Goal: Information Seeking & Learning: Check status

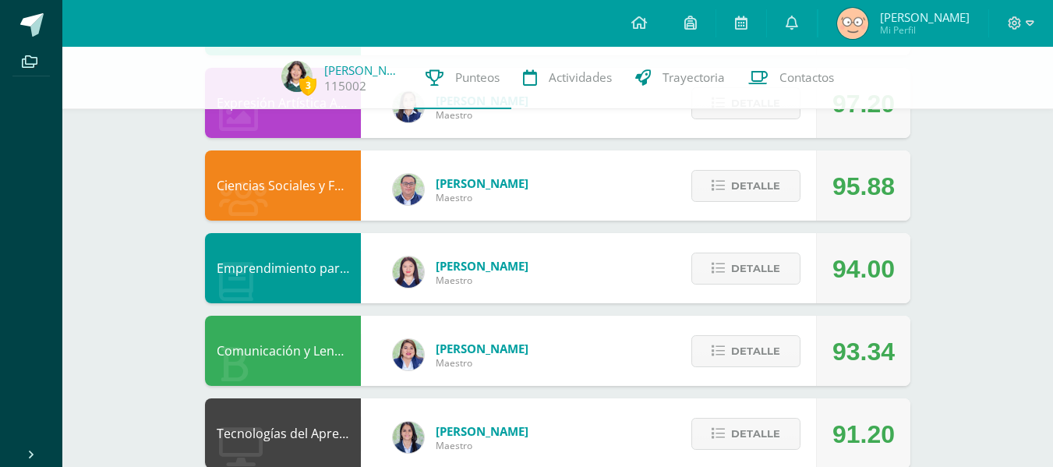
scroll to position [261, 0]
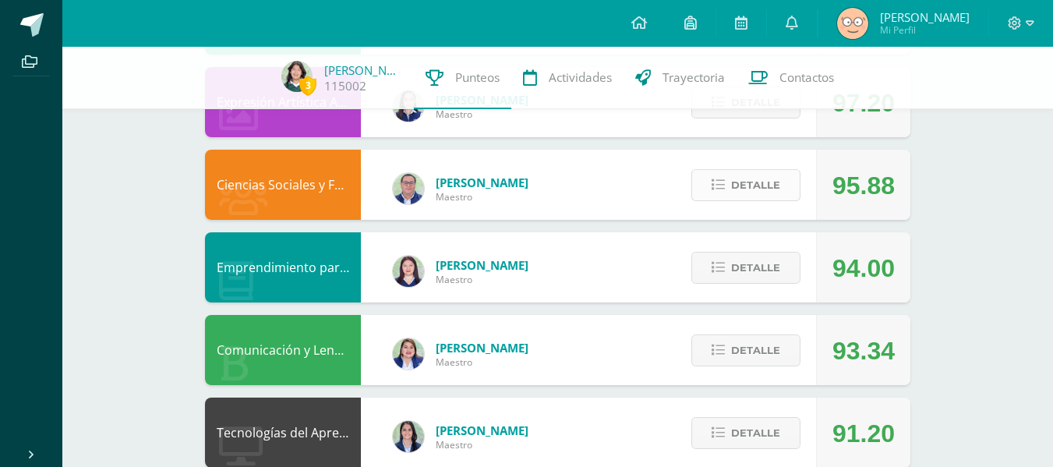
click at [801, 179] on button "Detalle" at bounding box center [746, 185] width 109 height 32
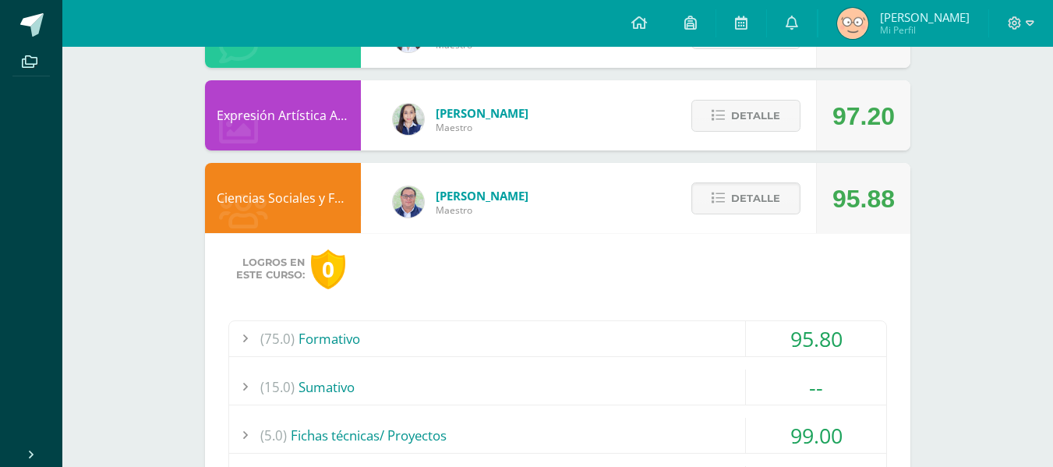
scroll to position [0, 0]
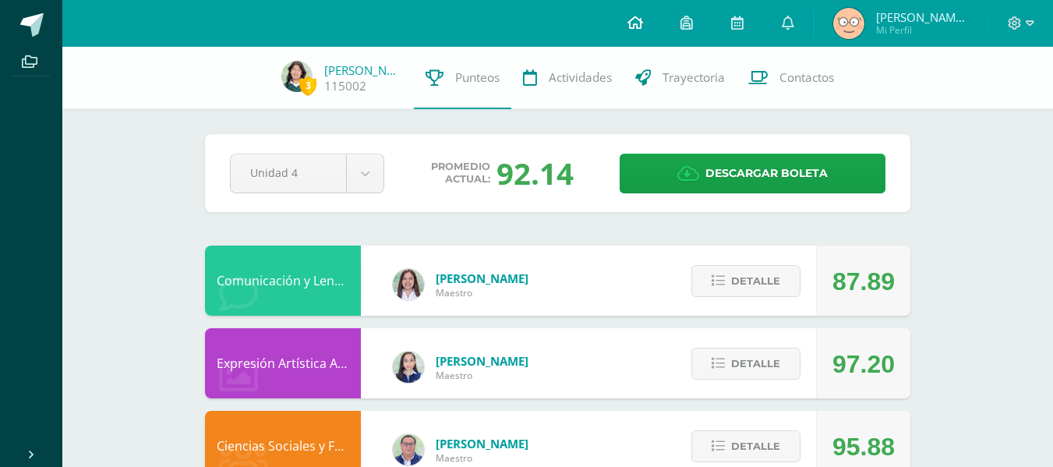
click at [637, 31] on span at bounding box center [636, 23] width 16 height 17
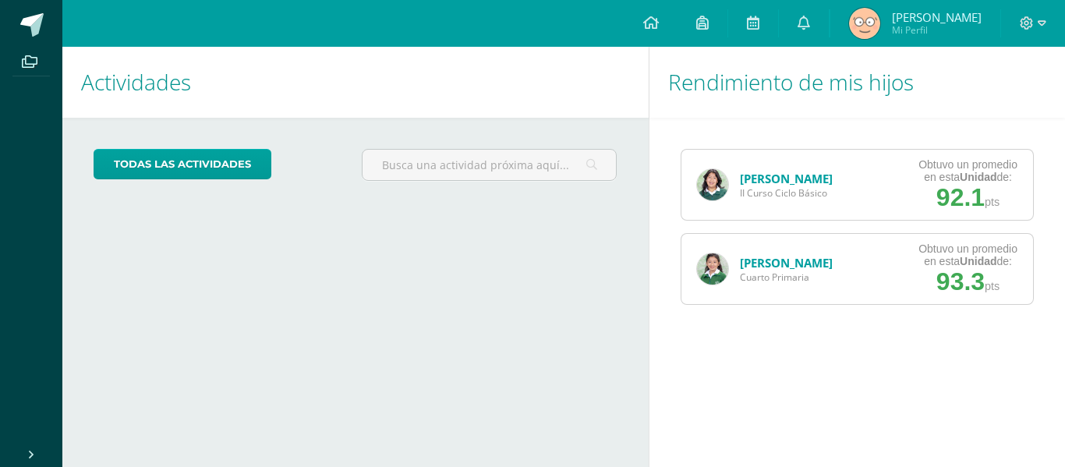
click at [781, 265] on link "Maria Colop" at bounding box center [786, 263] width 93 height 16
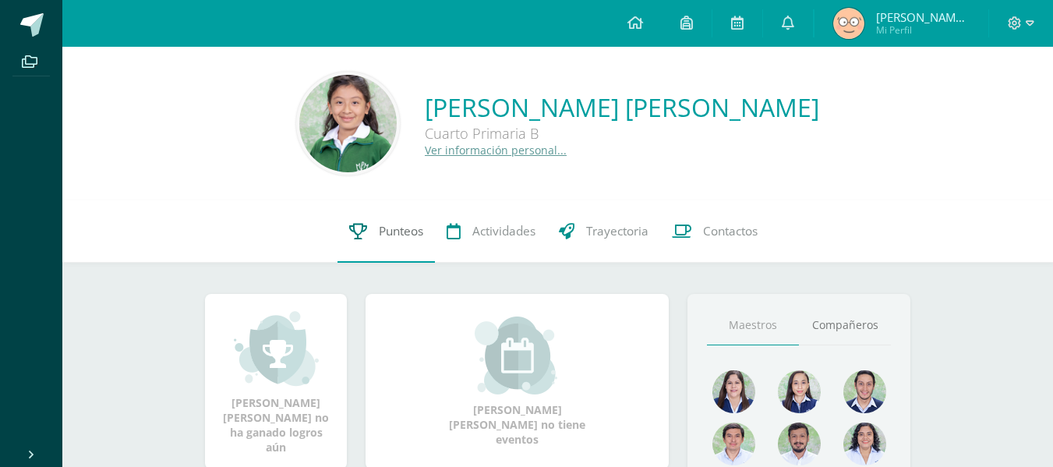
click at [379, 236] on span "Punteos" at bounding box center [401, 231] width 44 height 16
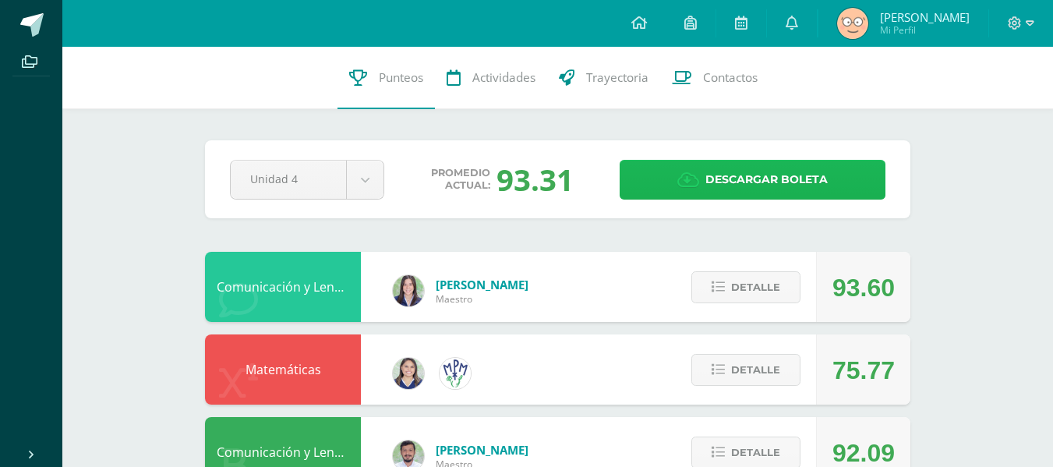
click at [759, 181] on span "Descargar boleta" at bounding box center [767, 180] width 122 height 38
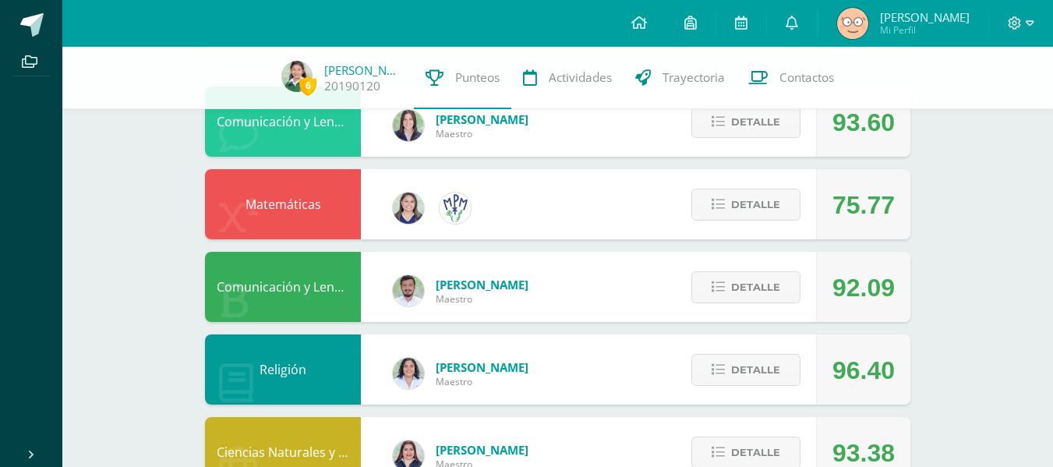
scroll to position [158, 0]
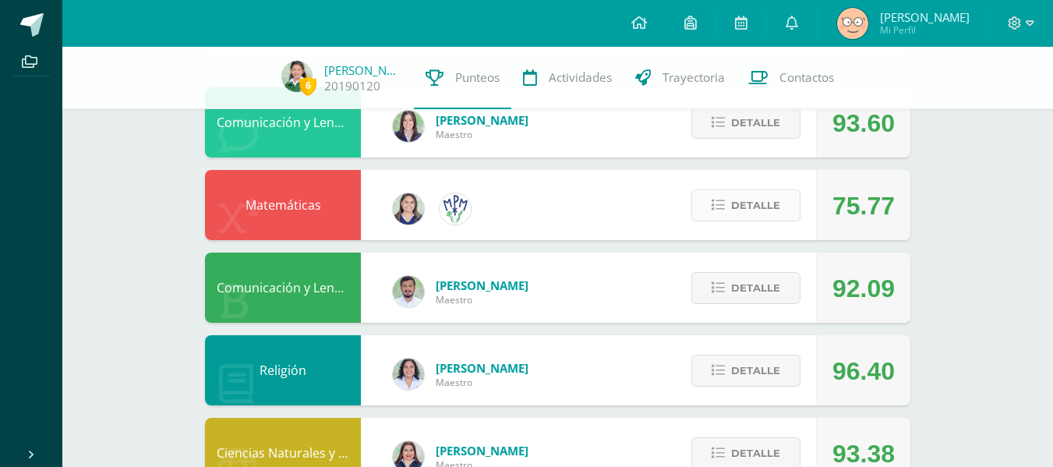
click at [747, 204] on span "Detalle" at bounding box center [755, 205] width 49 height 29
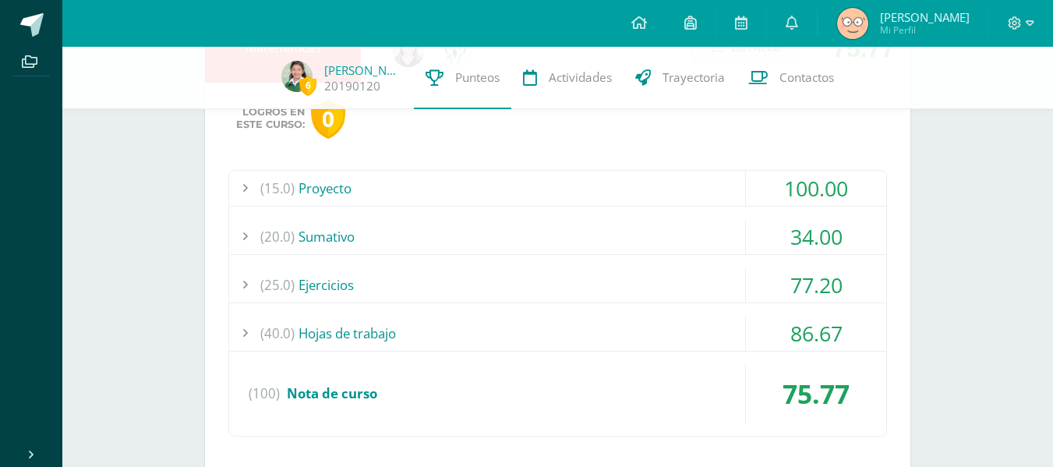
scroll to position [319, 0]
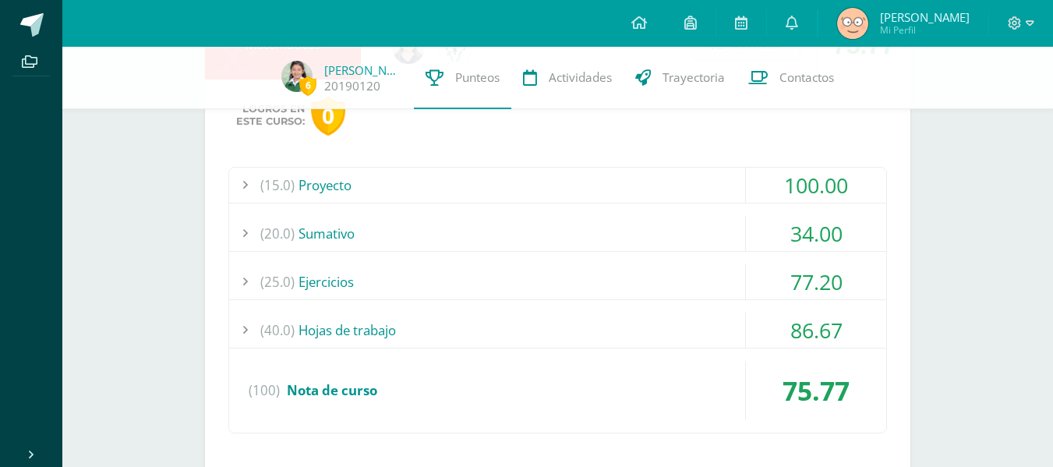
click at [497, 235] on div "(20.0) Sumativo" at bounding box center [557, 233] width 657 height 35
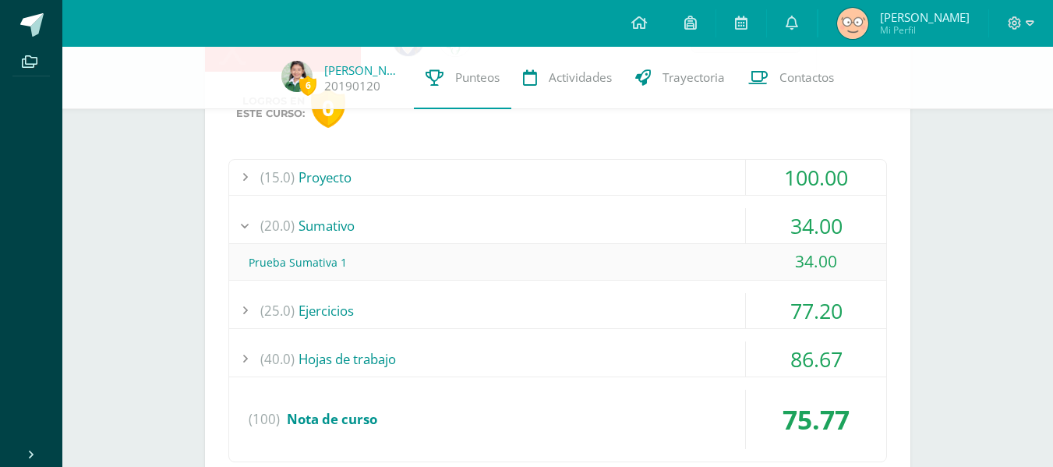
scroll to position [344, 0]
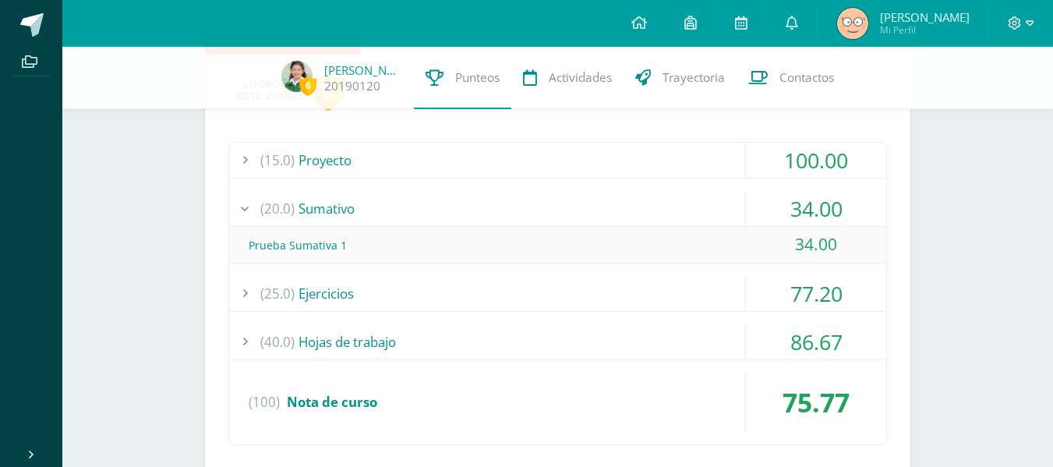
click at [612, 200] on div "(20.0) Sumativo" at bounding box center [557, 208] width 657 height 35
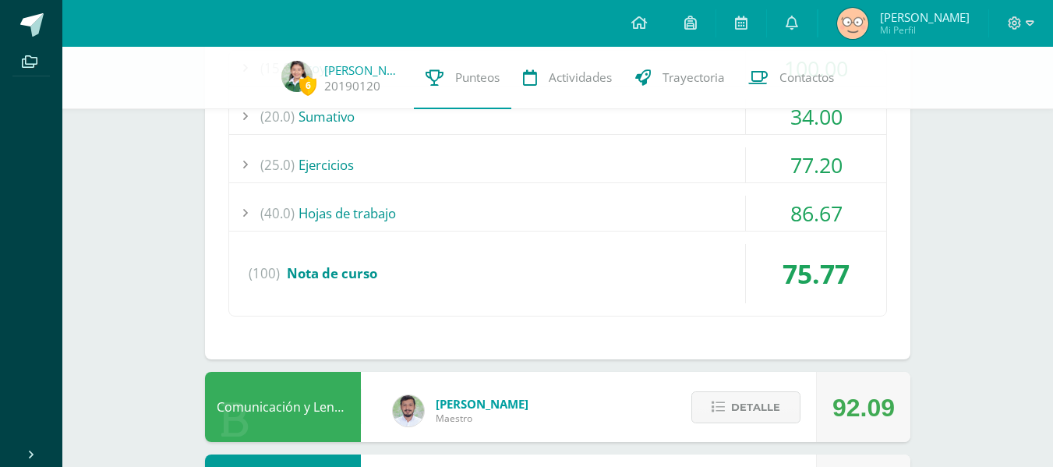
scroll to position [437, 0]
click at [430, 161] on div "(25.0) Ejercicios" at bounding box center [557, 164] width 657 height 35
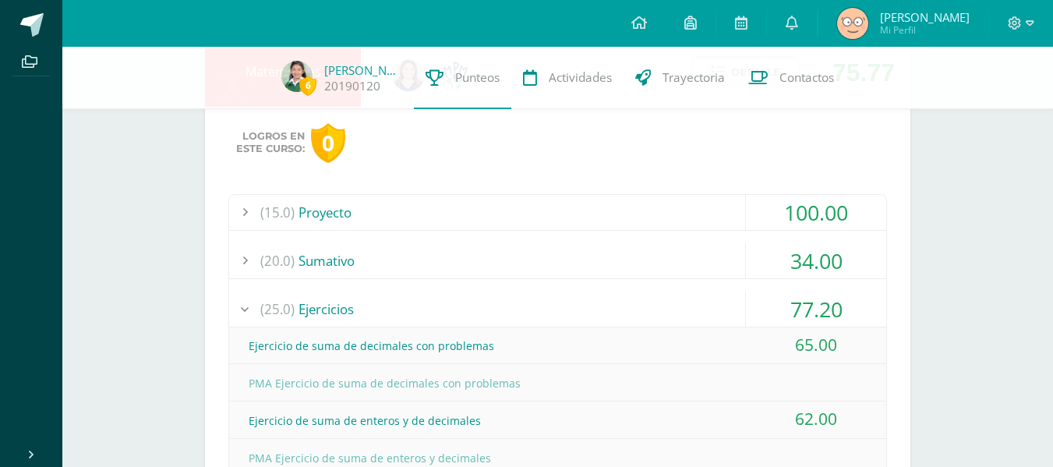
scroll to position [281, 0]
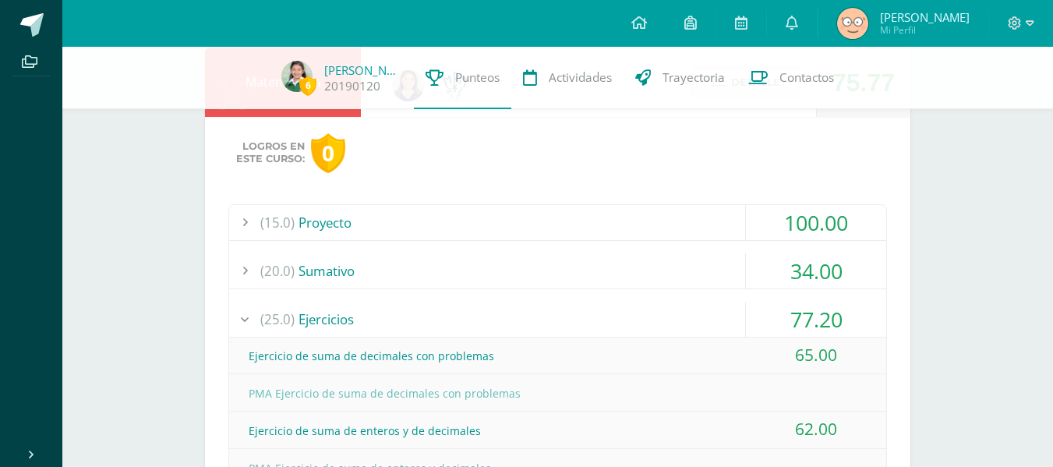
click at [437, 228] on div "(15.0) Proyecto" at bounding box center [557, 222] width 657 height 35
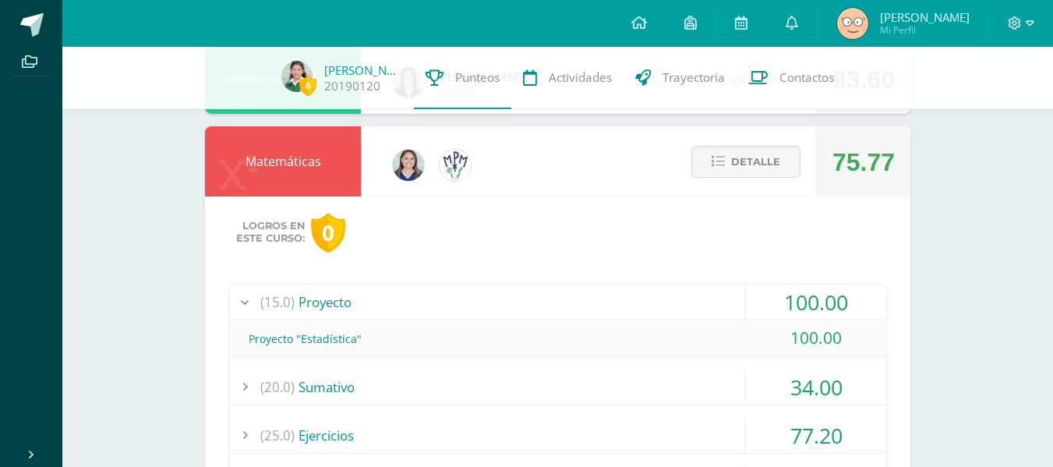
scroll to position [197, 0]
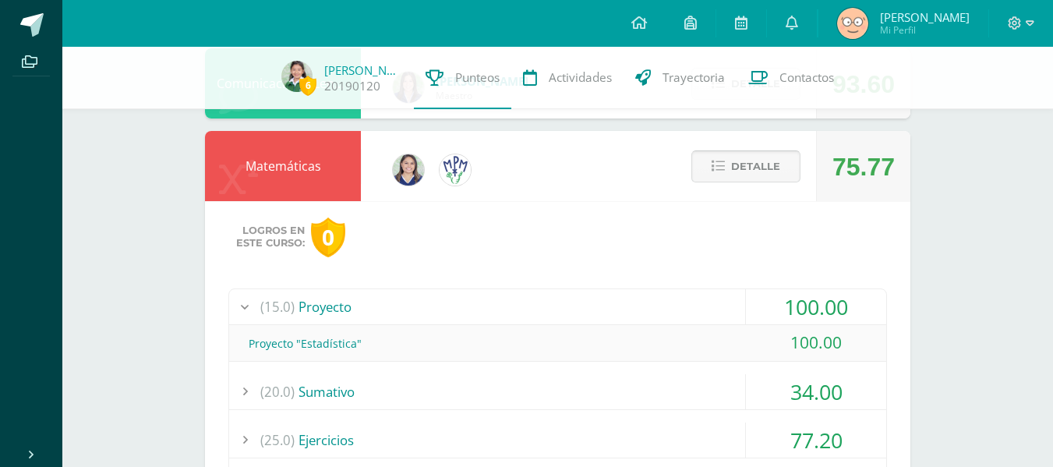
click at [768, 162] on span "Detalle" at bounding box center [755, 166] width 49 height 29
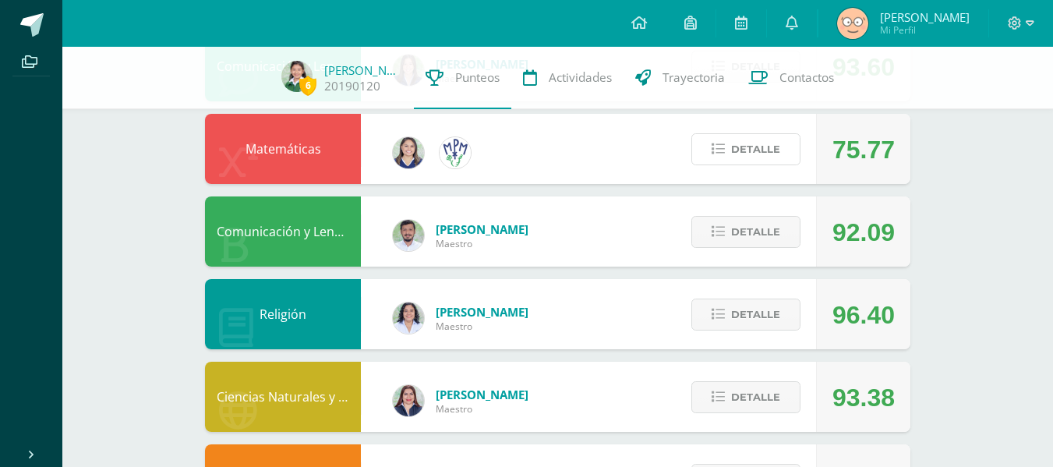
scroll to position [954, 0]
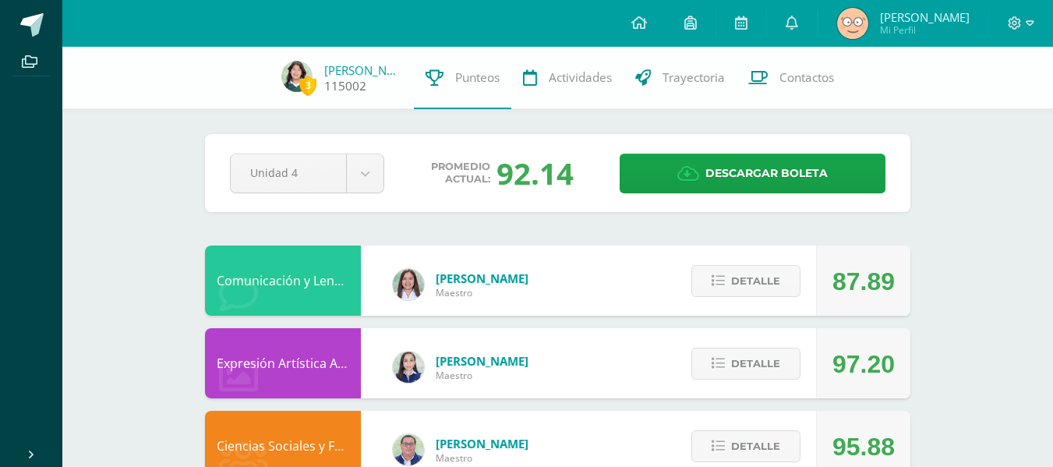
click at [345, 79] on link "115002" at bounding box center [345, 86] width 42 height 16
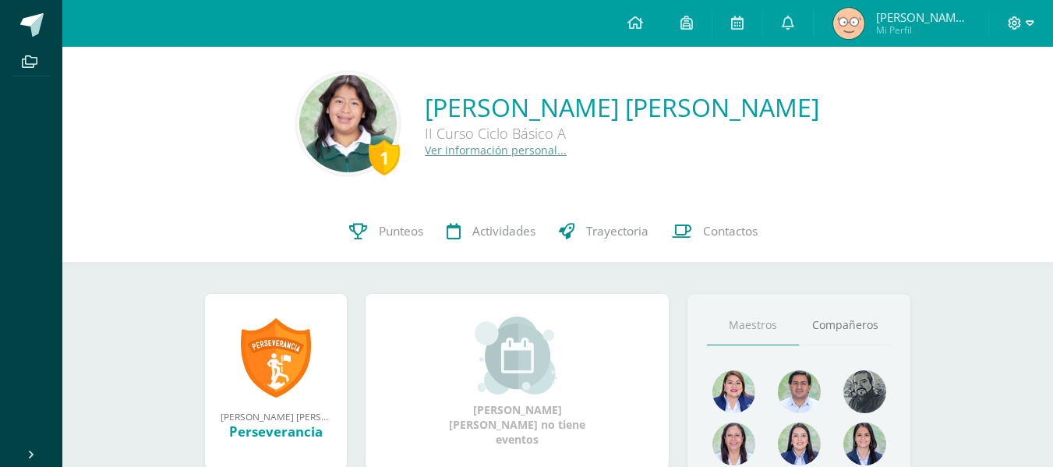
click at [1032, 15] on span at bounding box center [1021, 23] width 27 height 17
click at [890, 11] on span "[PERSON_NAME] [PERSON_NAME]" at bounding box center [923, 17] width 94 height 16
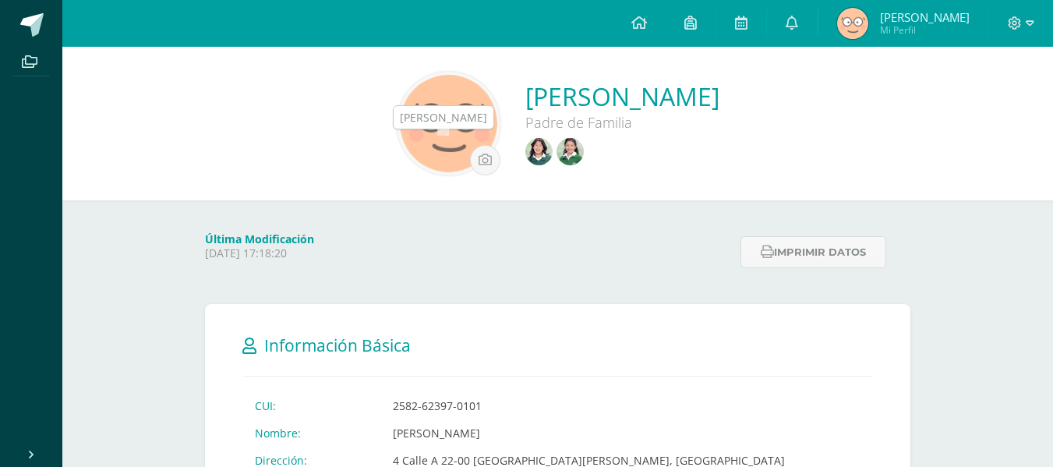
click at [557, 148] on img at bounding box center [570, 151] width 27 height 27
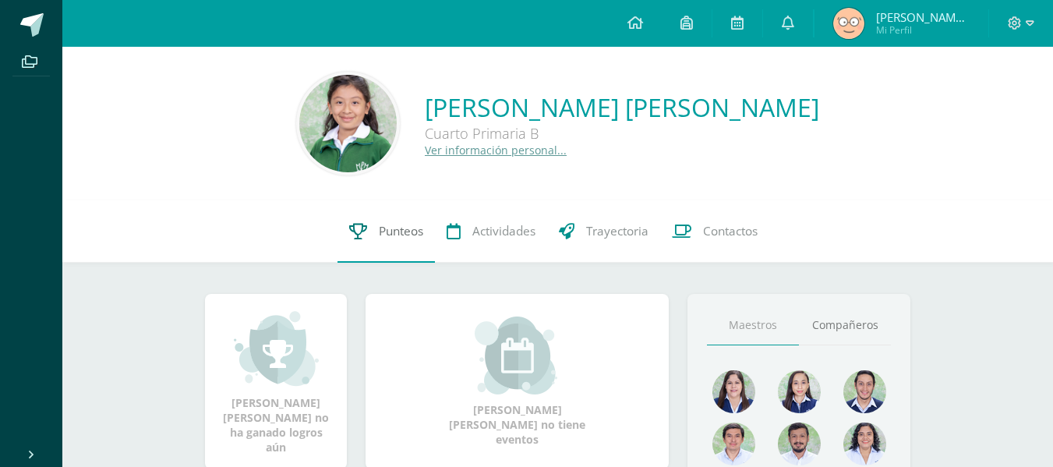
click at [383, 230] on span "Punteos" at bounding box center [401, 231] width 44 height 16
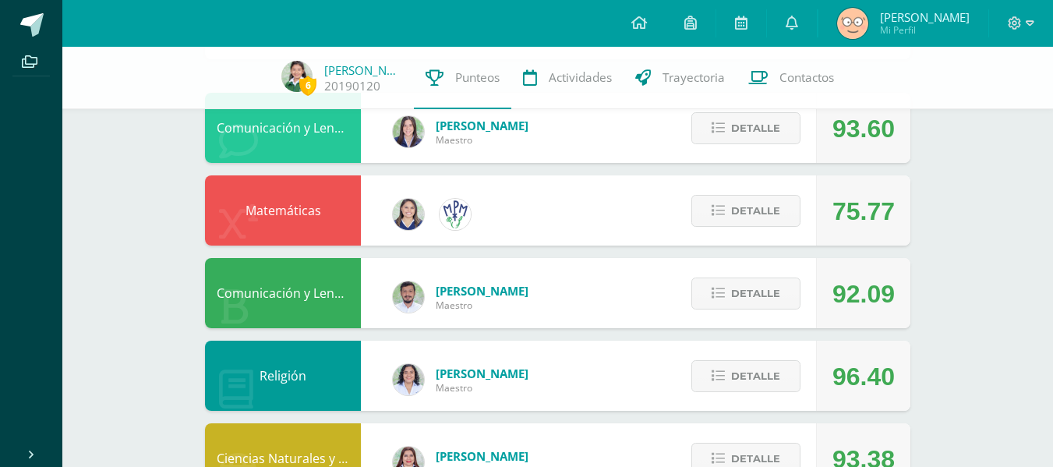
scroll to position [154, 0]
click at [762, 207] on span "Detalle" at bounding box center [755, 210] width 49 height 29
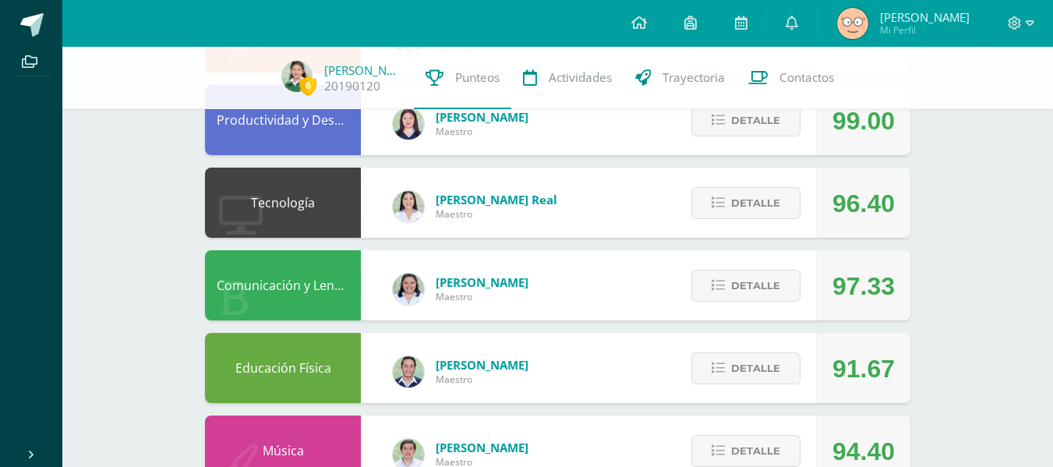
scroll to position [1143, 0]
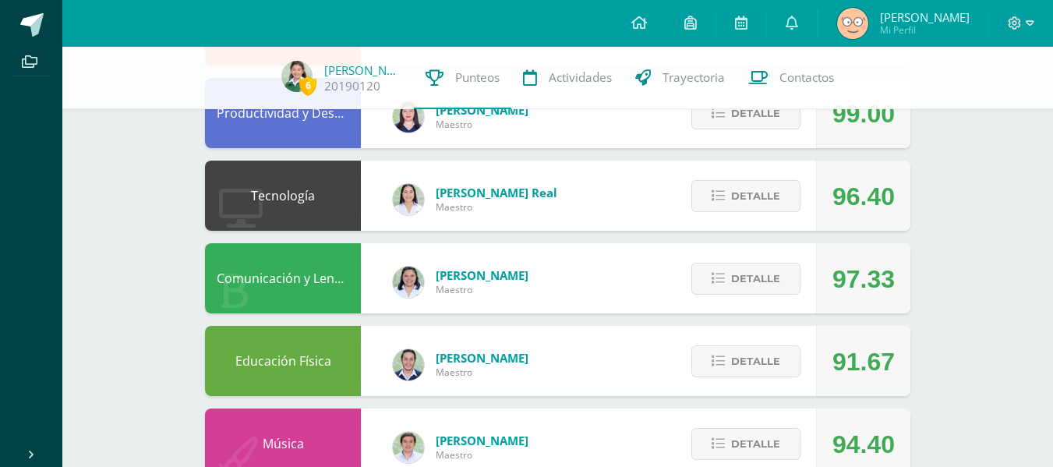
click at [402, 302] on div "Cindy Maestro" at bounding box center [460, 282] width 167 height 70
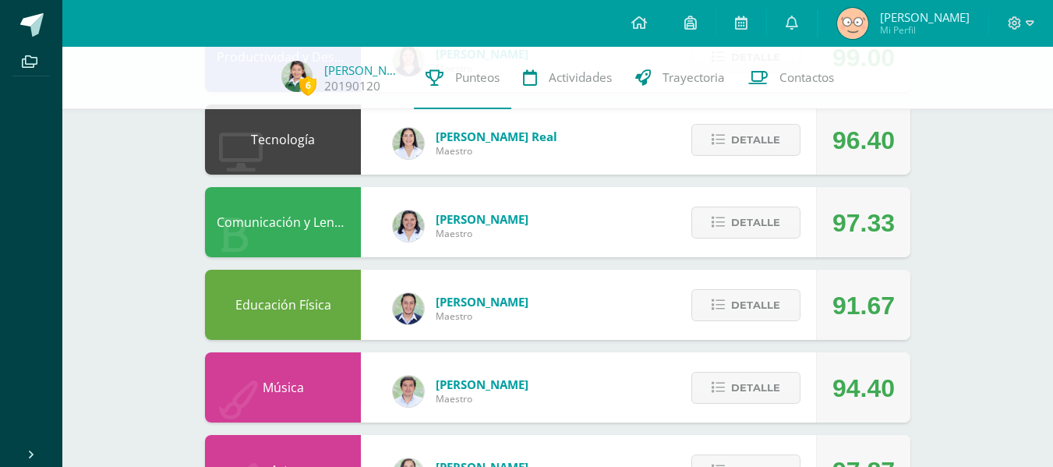
scroll to position [1206, 0]
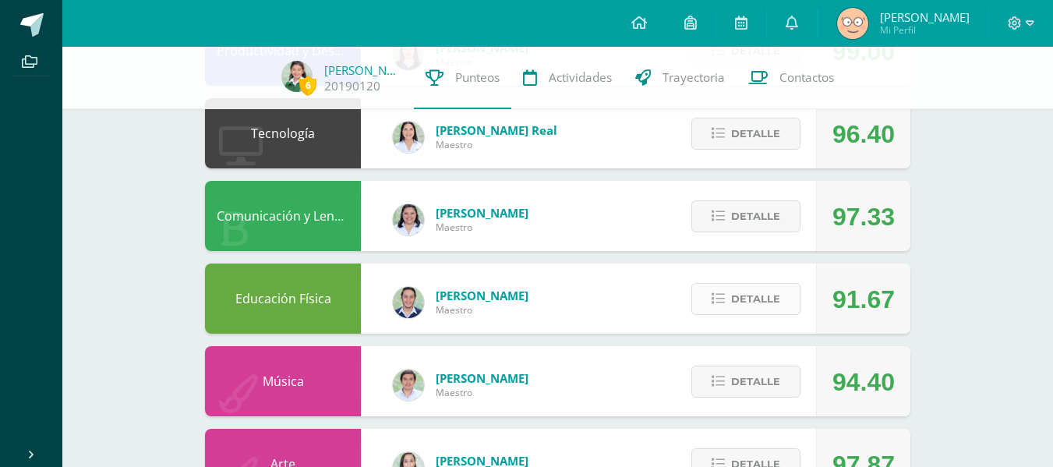
click at [764, 303] on span "Detalle" at bounding box center [755, 299] width 49 height 29
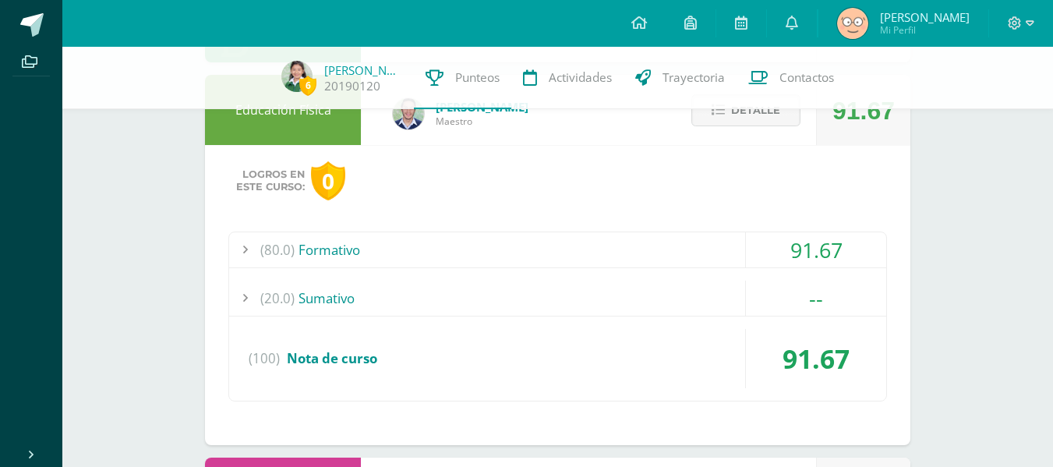
scroll to position [1454, 0]
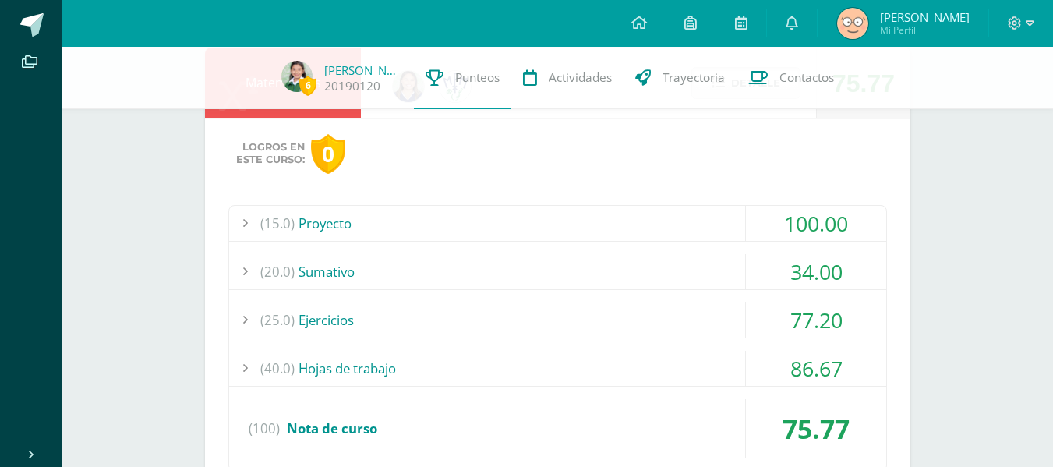
scroll to position [254, 0]
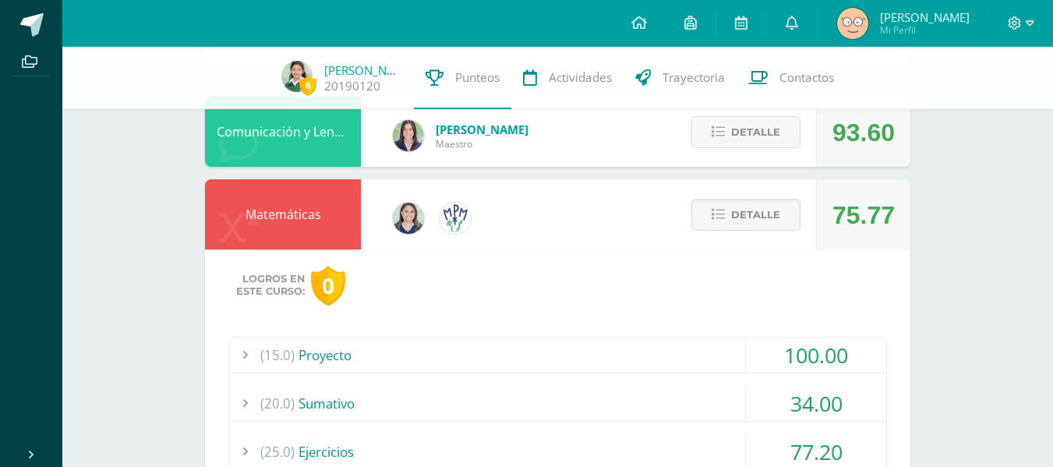
scroll to position [145, 0]
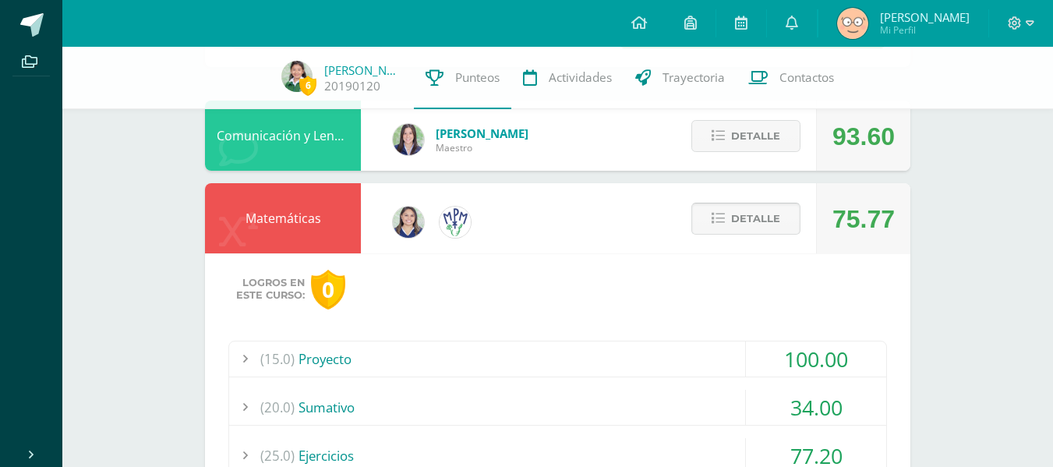
click at [768, 214] on span "Detalle" at bounding box center [755, 218] width 49 height 29
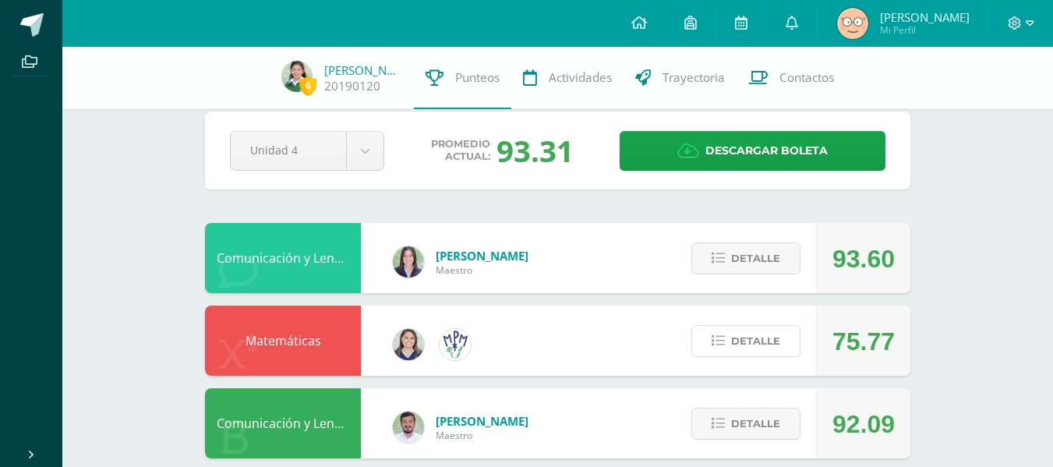
scroll to position [25, 0]
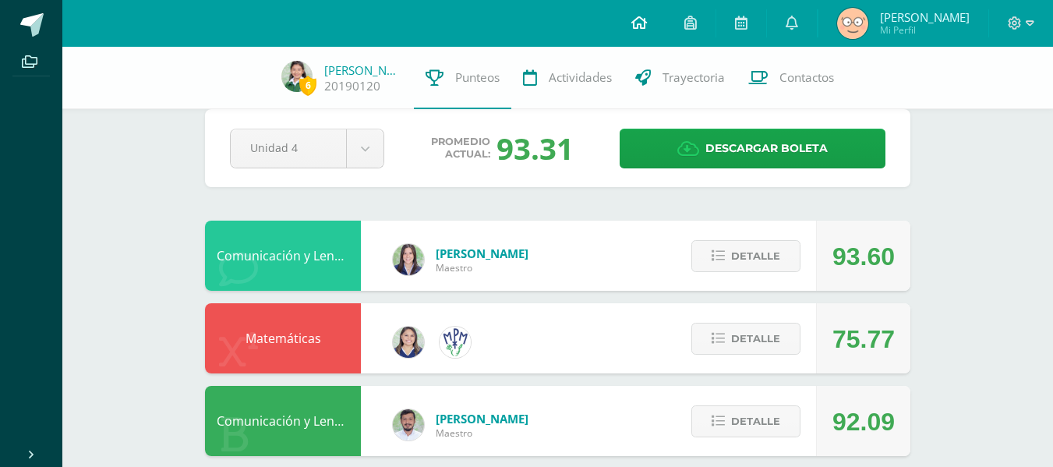
click at [638, 23] on icon at bounding box center [640, 23] width 16 height 14
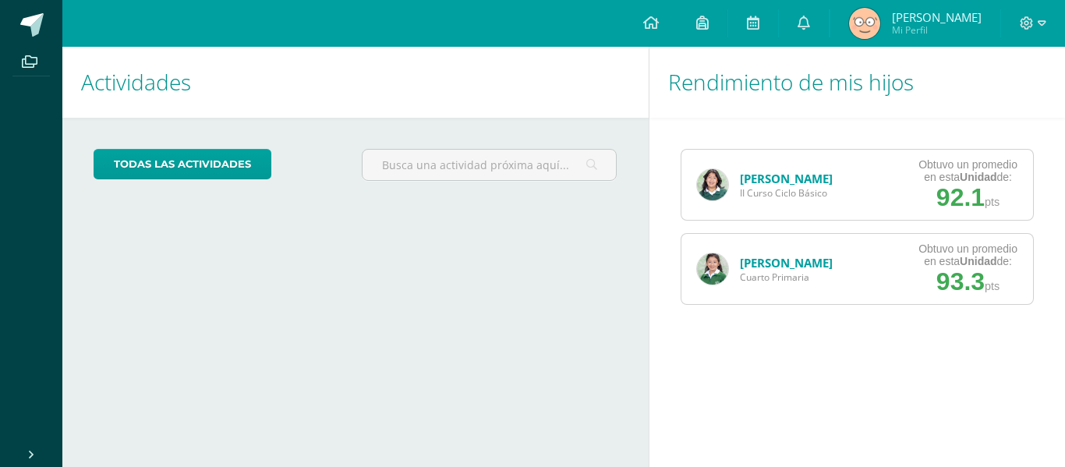
click at [726, 187] on img at bounding box center [712, 184] width 31 height 31
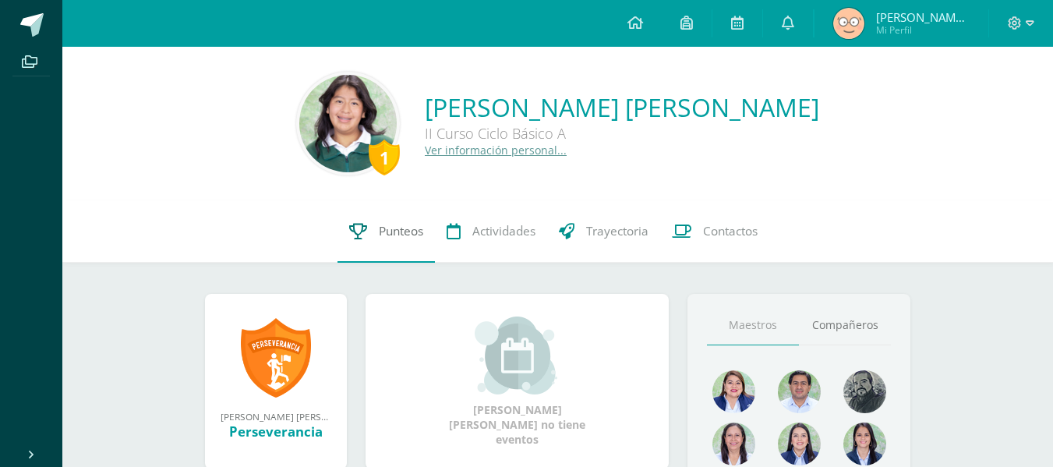
click at [374, 236] on link "Punteos" at bounding box center [386, 231] width 97 height 62
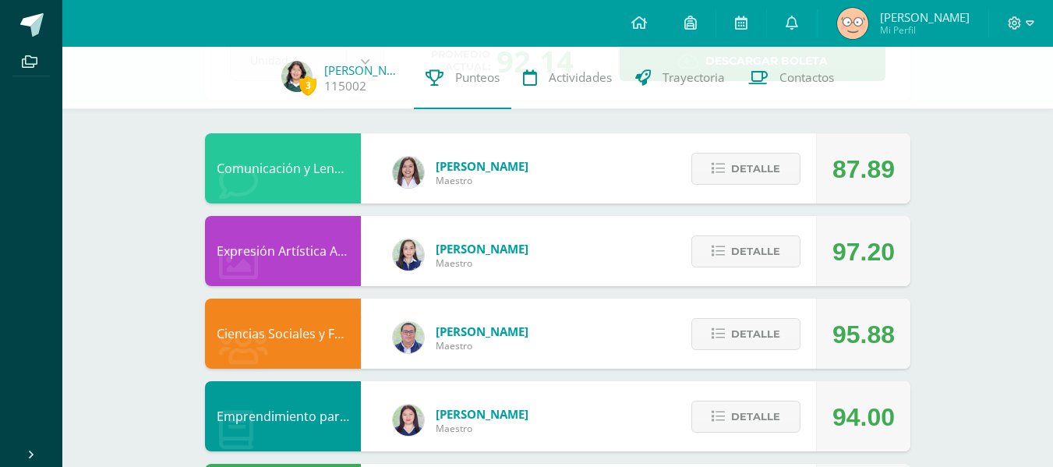
scroll to position [113, 0]
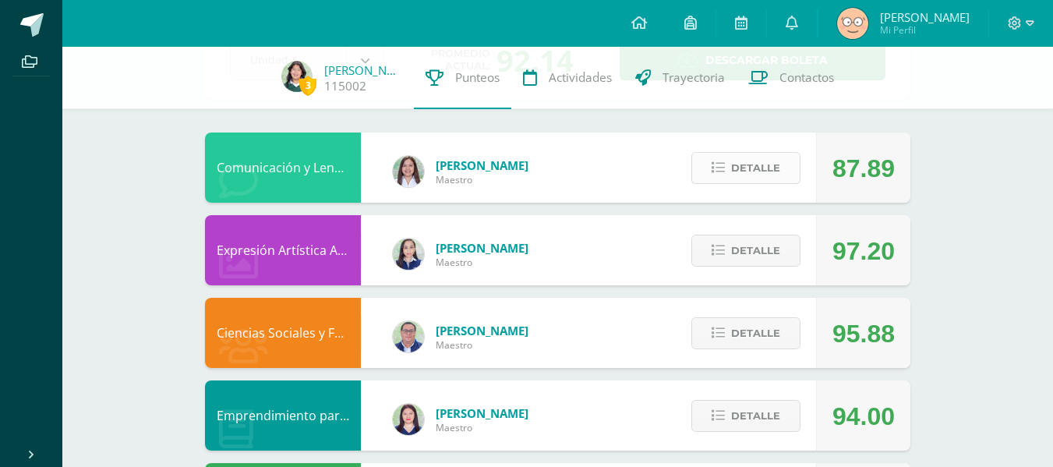
click at [761, 168] on span "Detalle" at bounding box center [755, 168] width 49 height 29
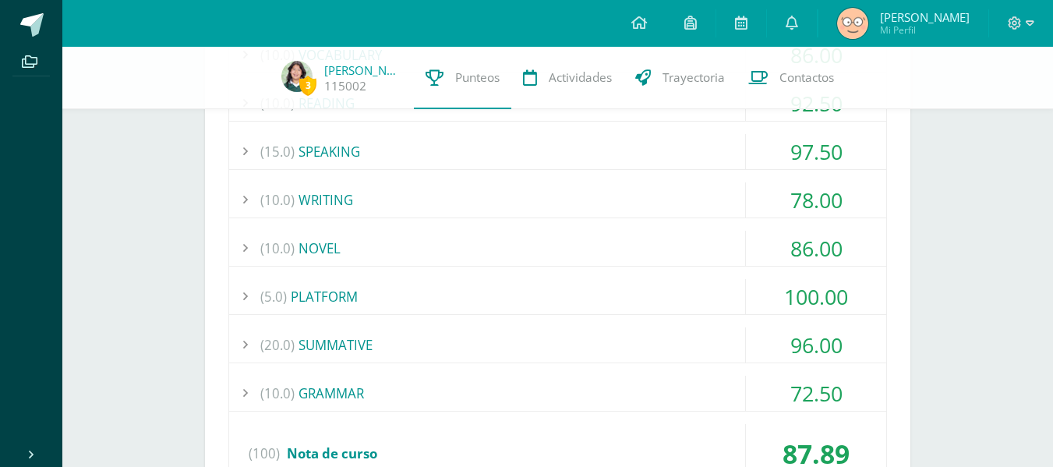
scroll to position [416, 0]
click at [502, 355] on div "(20.0) SUMMATIVE" at bounding box center [557, 344] width 657 height 35
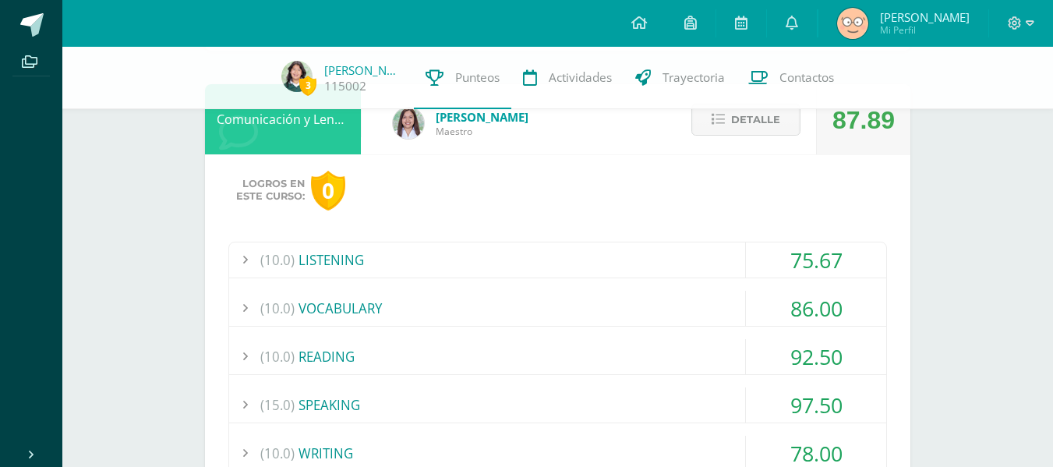
scroll to position [0, 0]
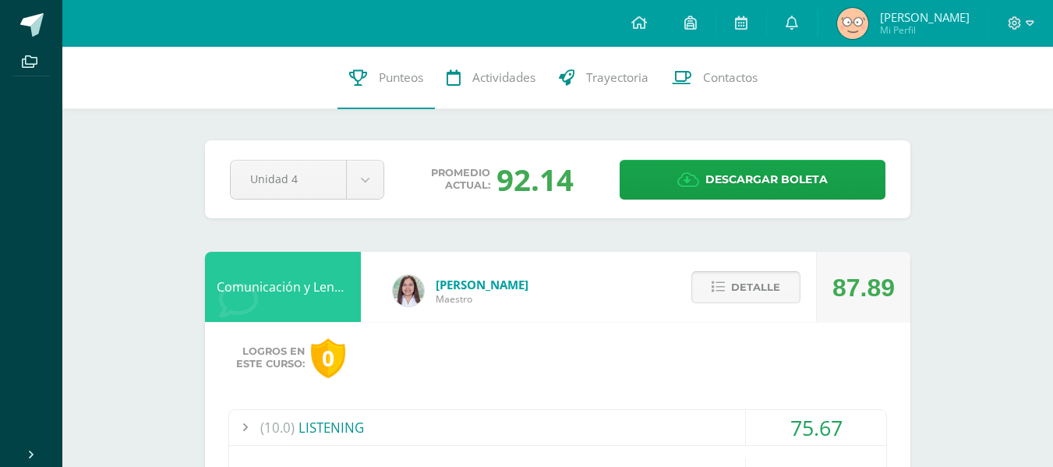
click at [766, 290] on span "Detalle" at bounding box center [755, 287] width 49 height 29
